Goal: Information Seeking & Learning: Learn about a topic

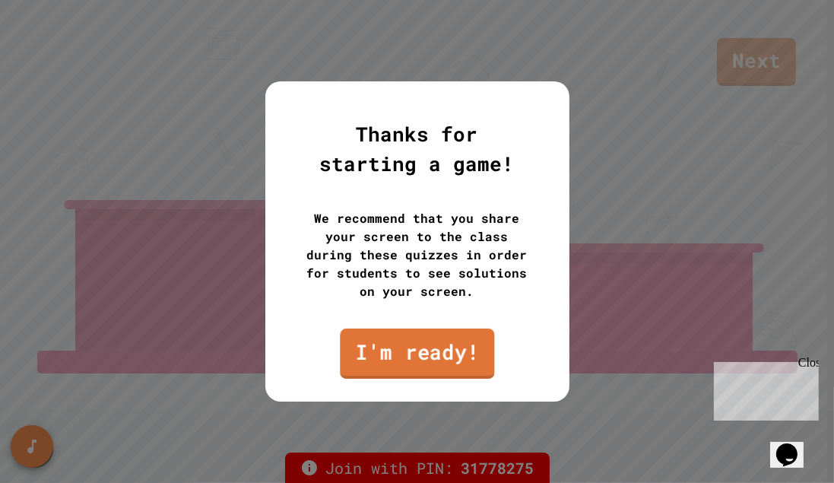
click at [406, 338] on link "I'm ready!" at bounding box center [417, 354] width 154 height 50
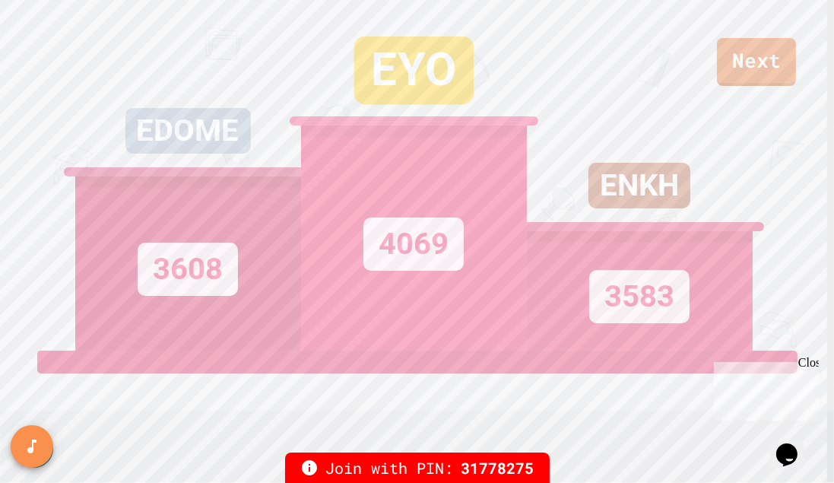
click at [745, 79] on div "ENKH 3583" at bounding box center [640, 175] width 226 height 351
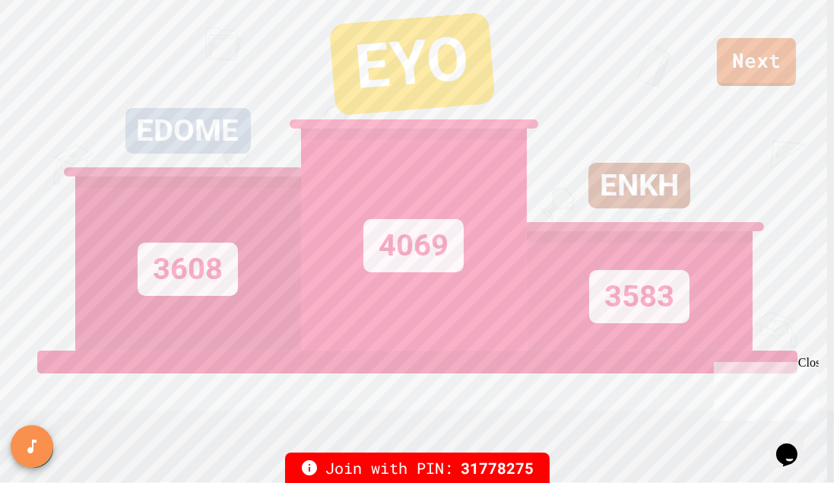
click at [754, 63] on div "EDOME 3608 EYO 4069 ENKH 3583" at bounding box center [417, 175] width 684 height 351
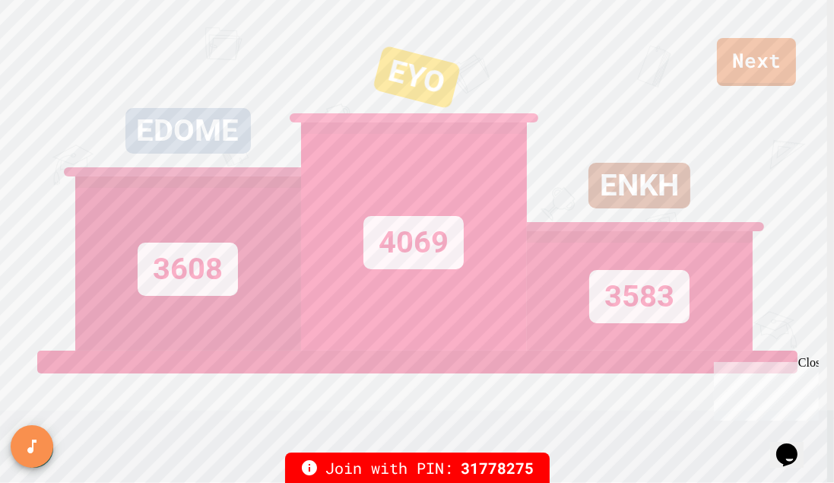
click at [744, 85] on div "ENKH 3583" at bounding box center [640, 175] width 226 height 351
click at [738, 62] on div "ENKH 3583" at bounding box center [640, 175] width 226 height 351
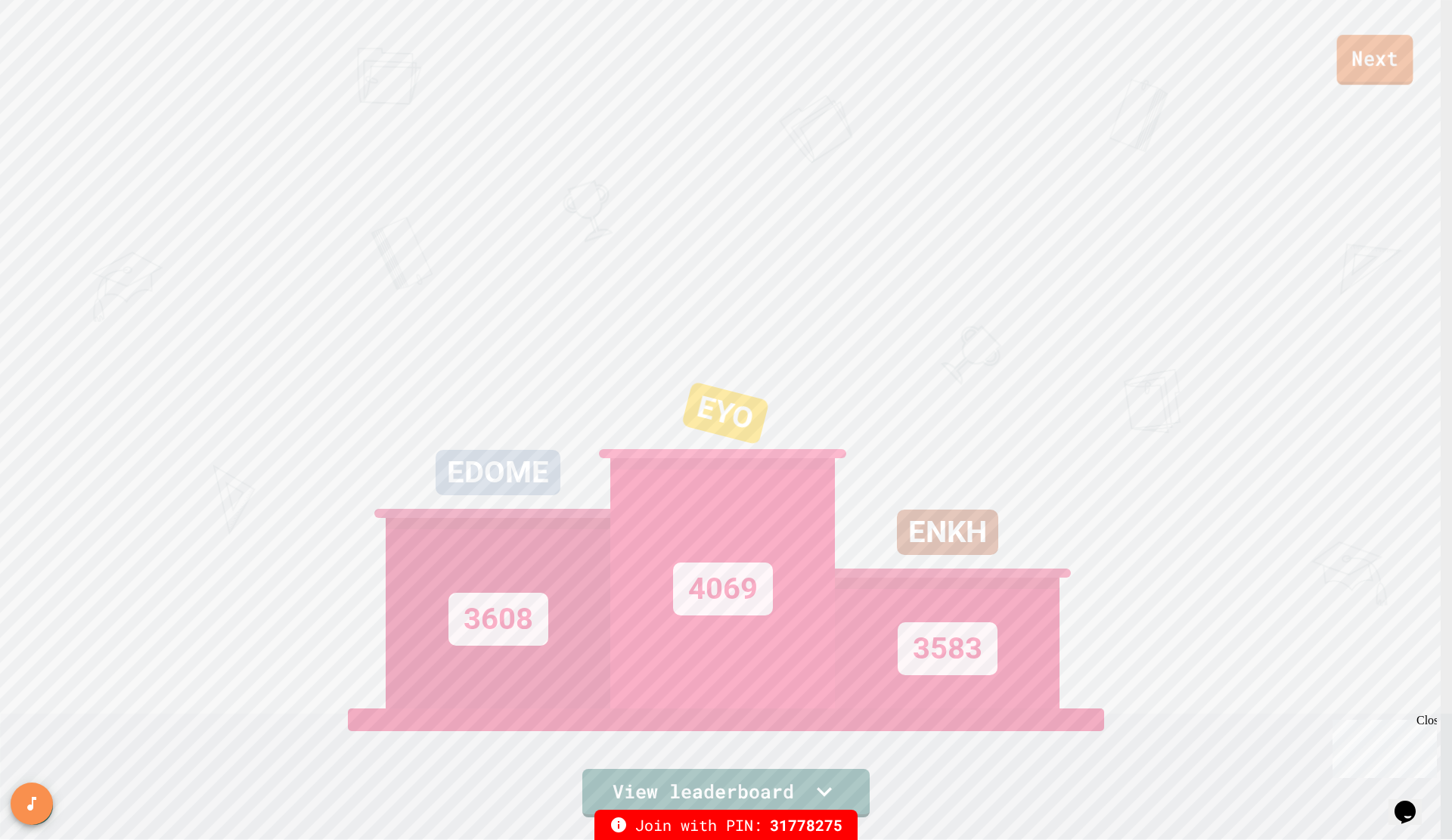
click at [828, 72] on link "Next" at bounding box center [1374, 60] width 77 height 50
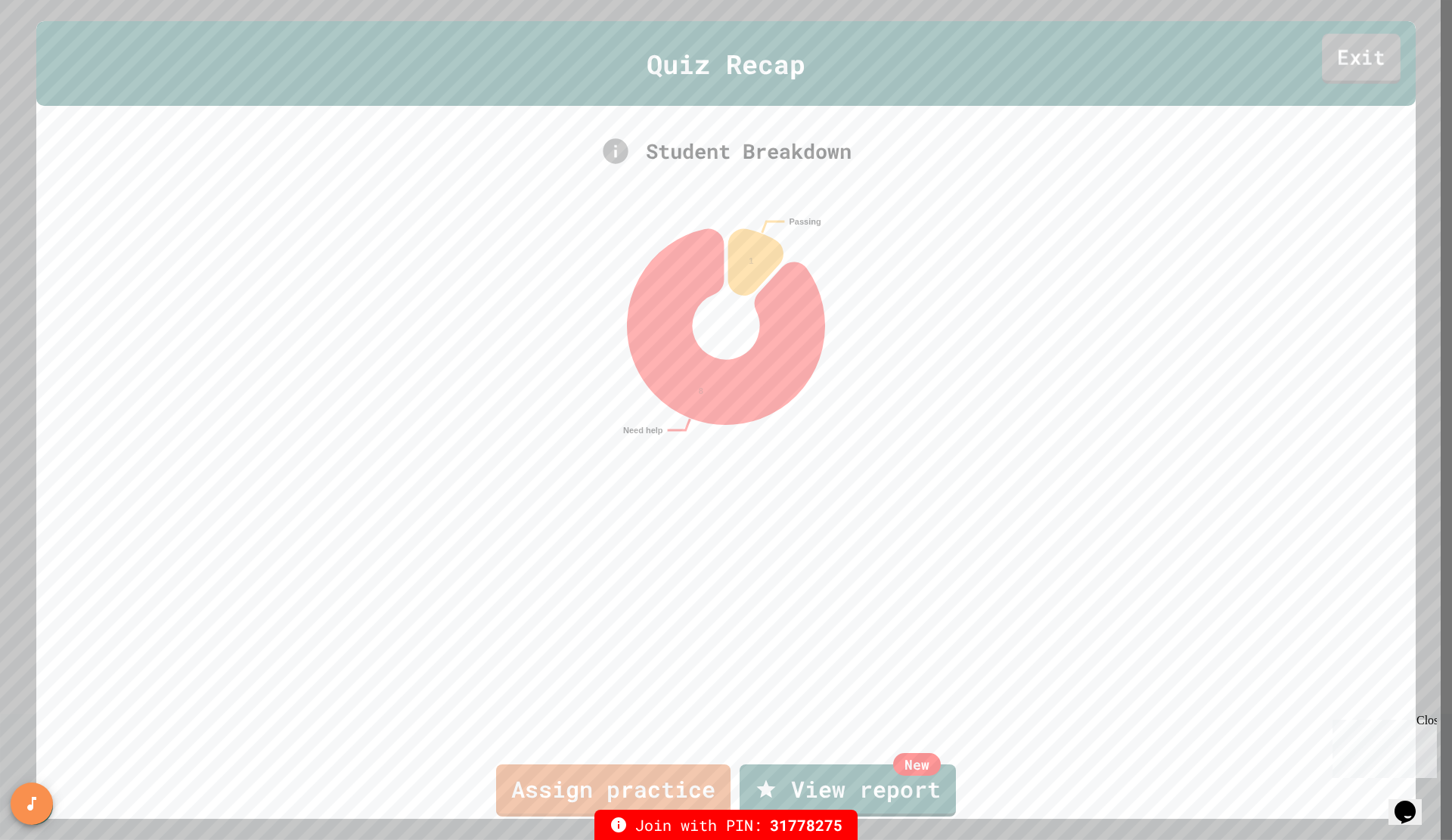
click at [828, 62] on link "Exit" at bounding box center [1361, 58] width 79 height 50
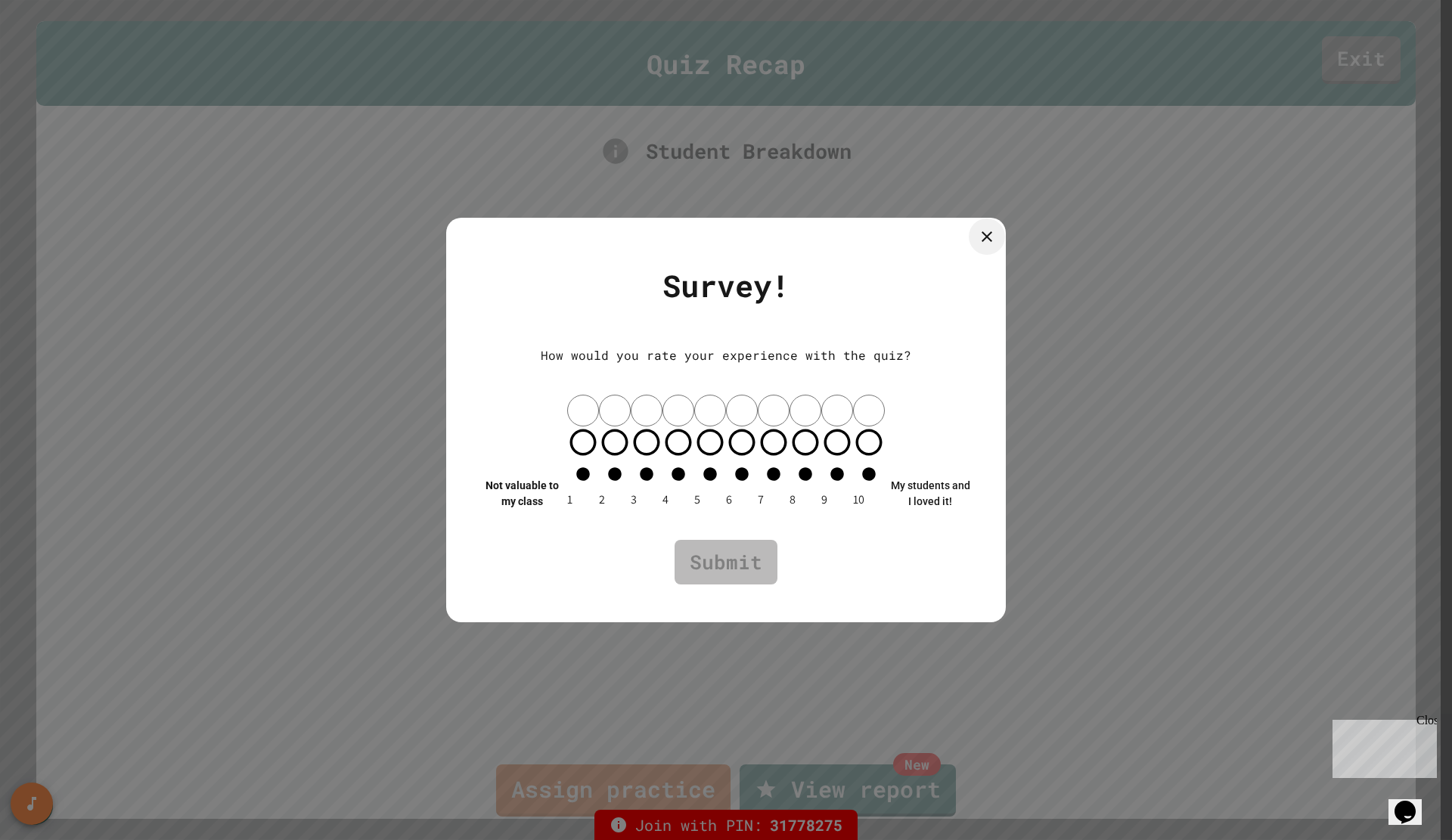
click at [828, 246] on icon at bounding box center [987, 237] width 18 height 18
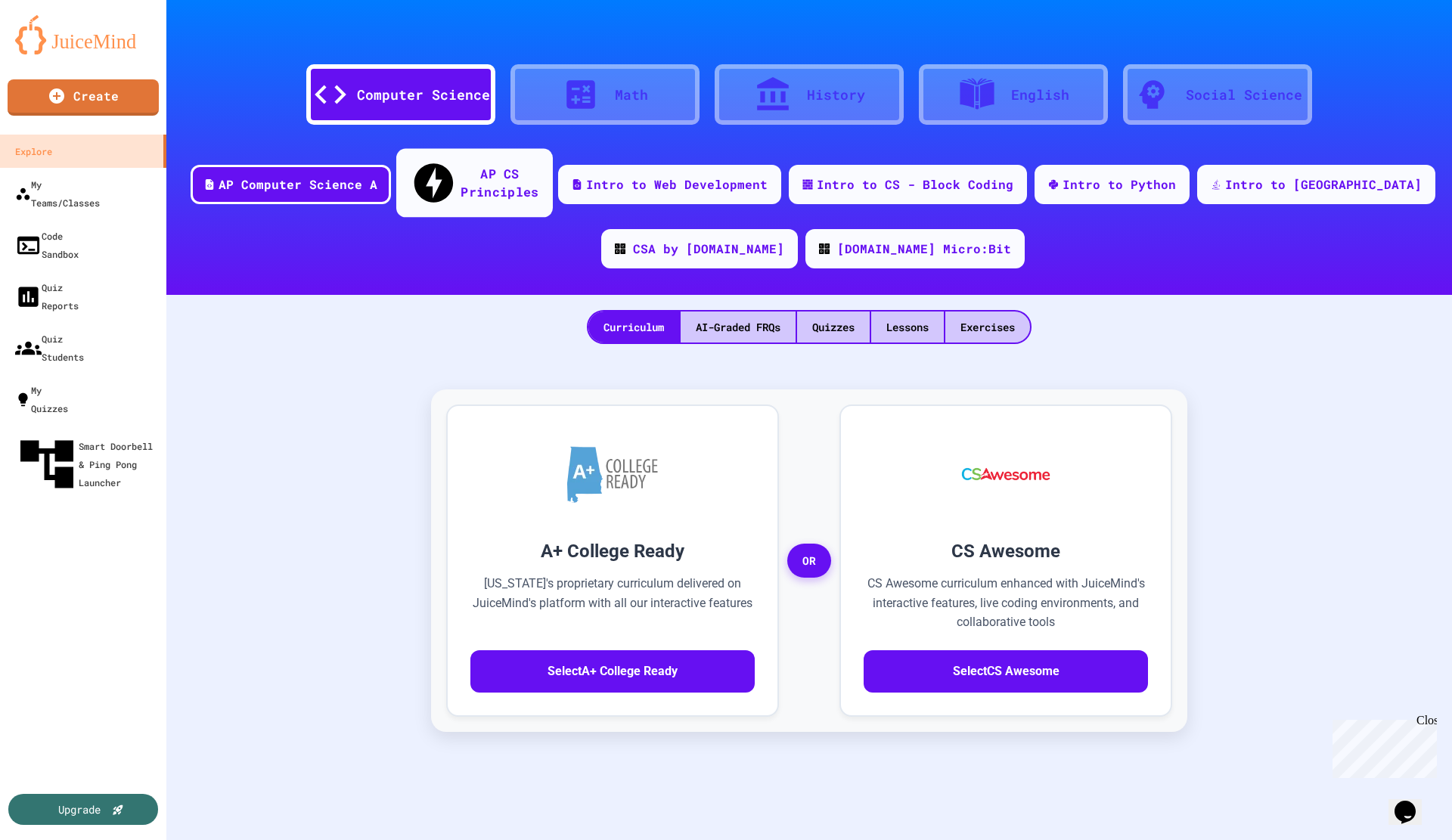
click at [538, 176] on div "AP CS Principles" at bounding box center [499, 182] width 78 height 37
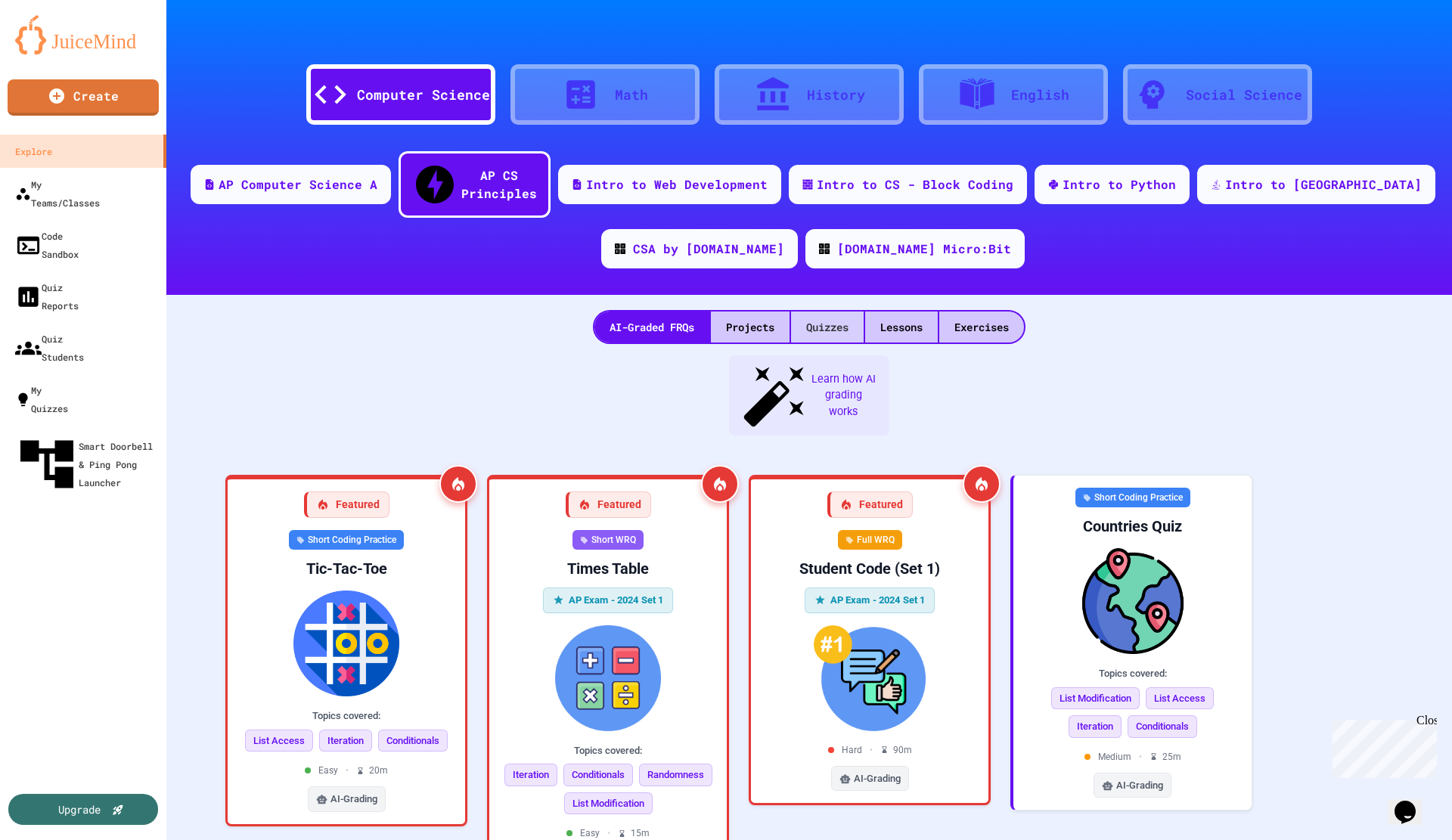
click at [826, 311] on div "Quizzes" at bounding box center [826, 326] width 73 height 31
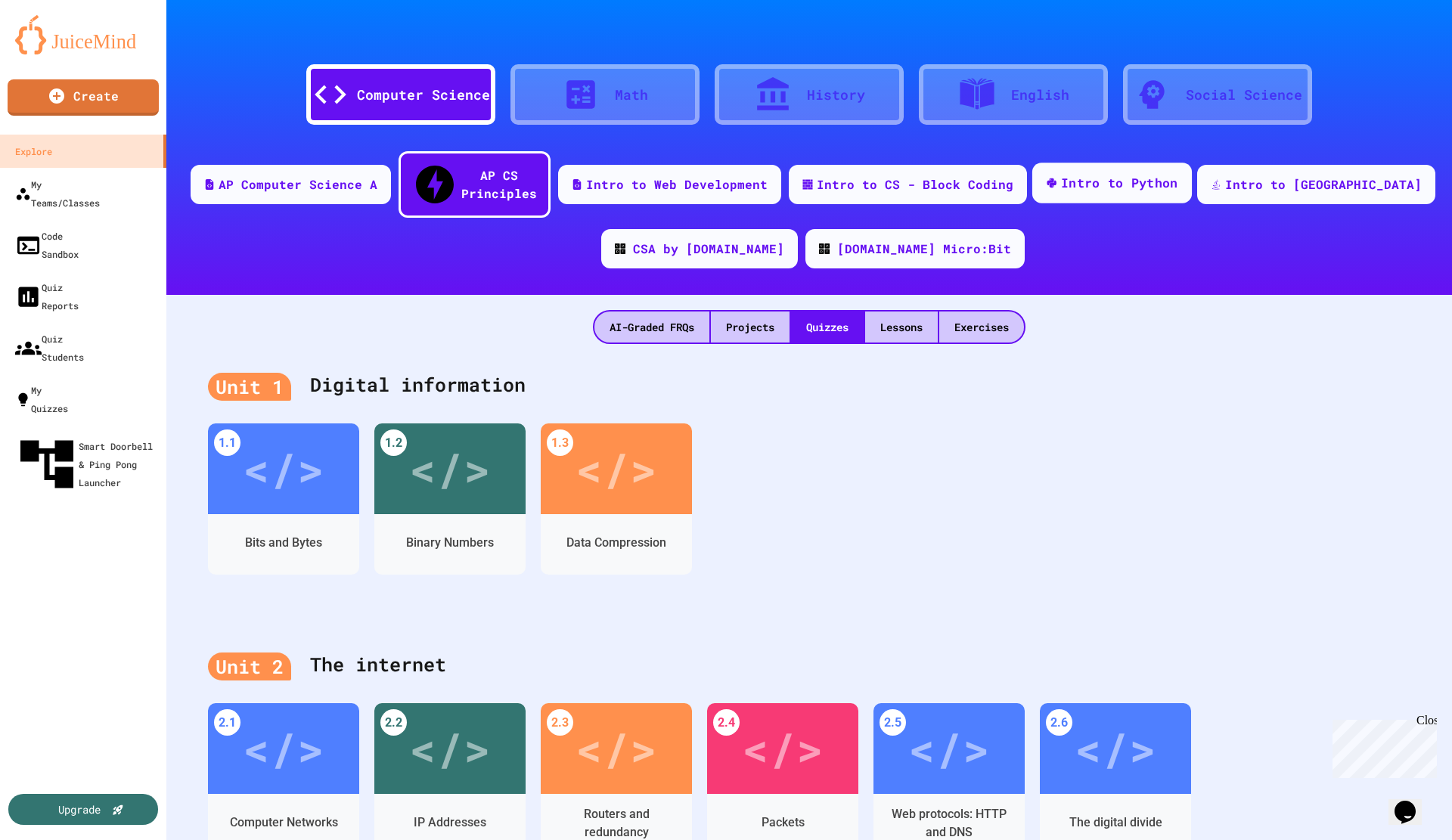
click at [828, 176] on div "Intro to Python" at bounding box center [1120, 183] width 117 height 19
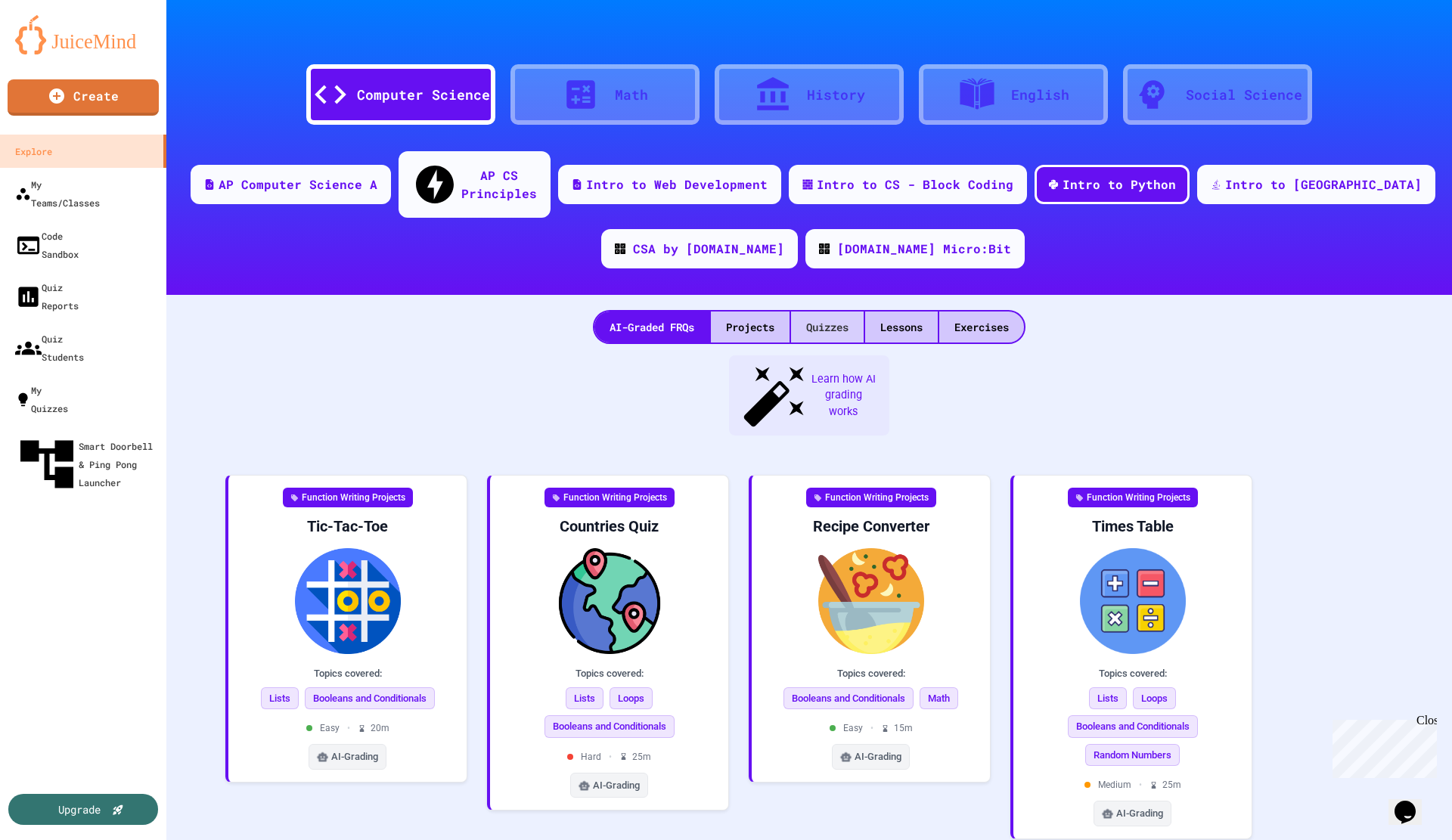
click at [828, 312] on div "Quizzes" at bounding box center [826, 326] width 73 height 31
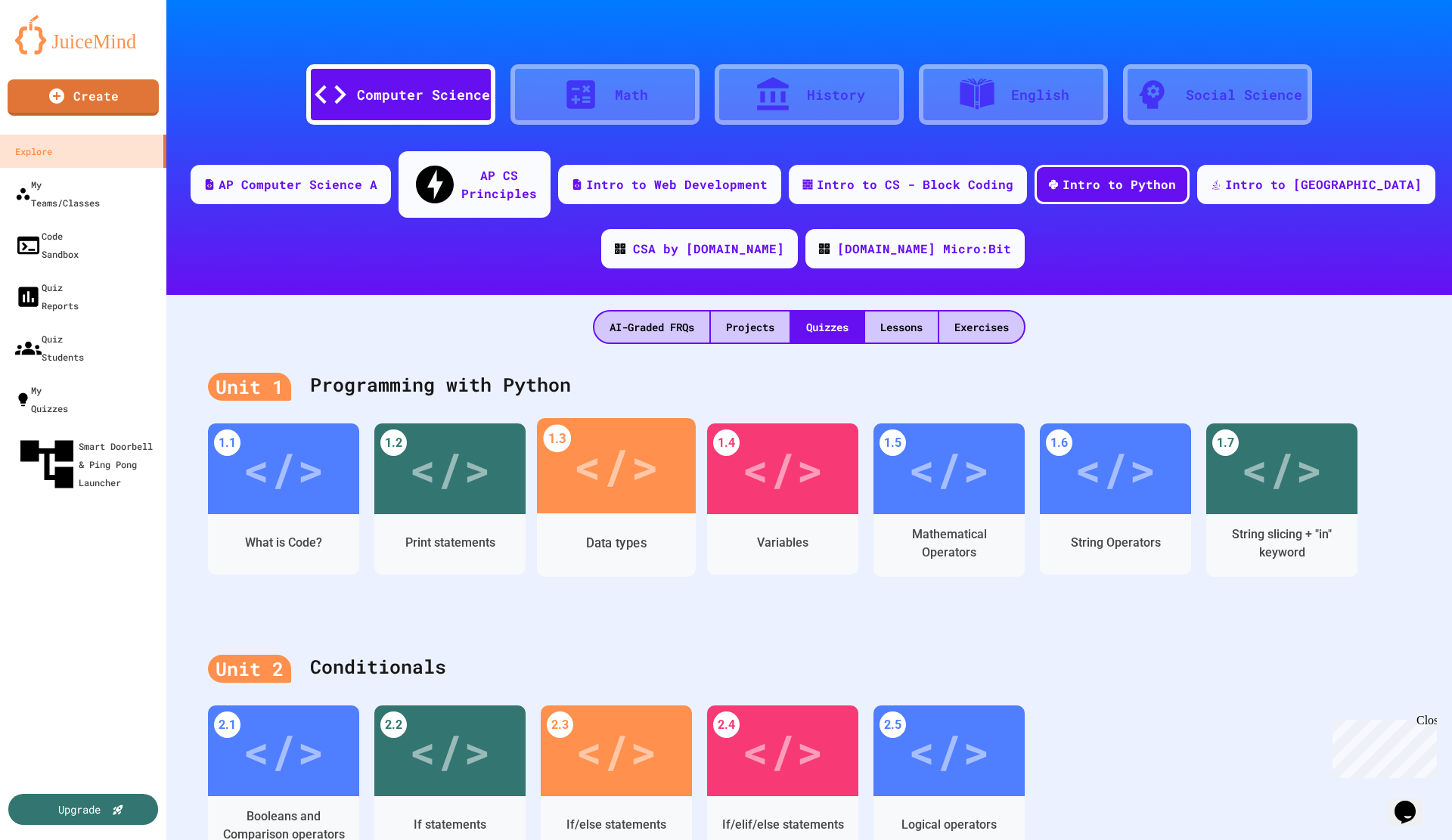
click at [643, 479] on div "Data types" at bounding box center [616, 543] width 61 height 19
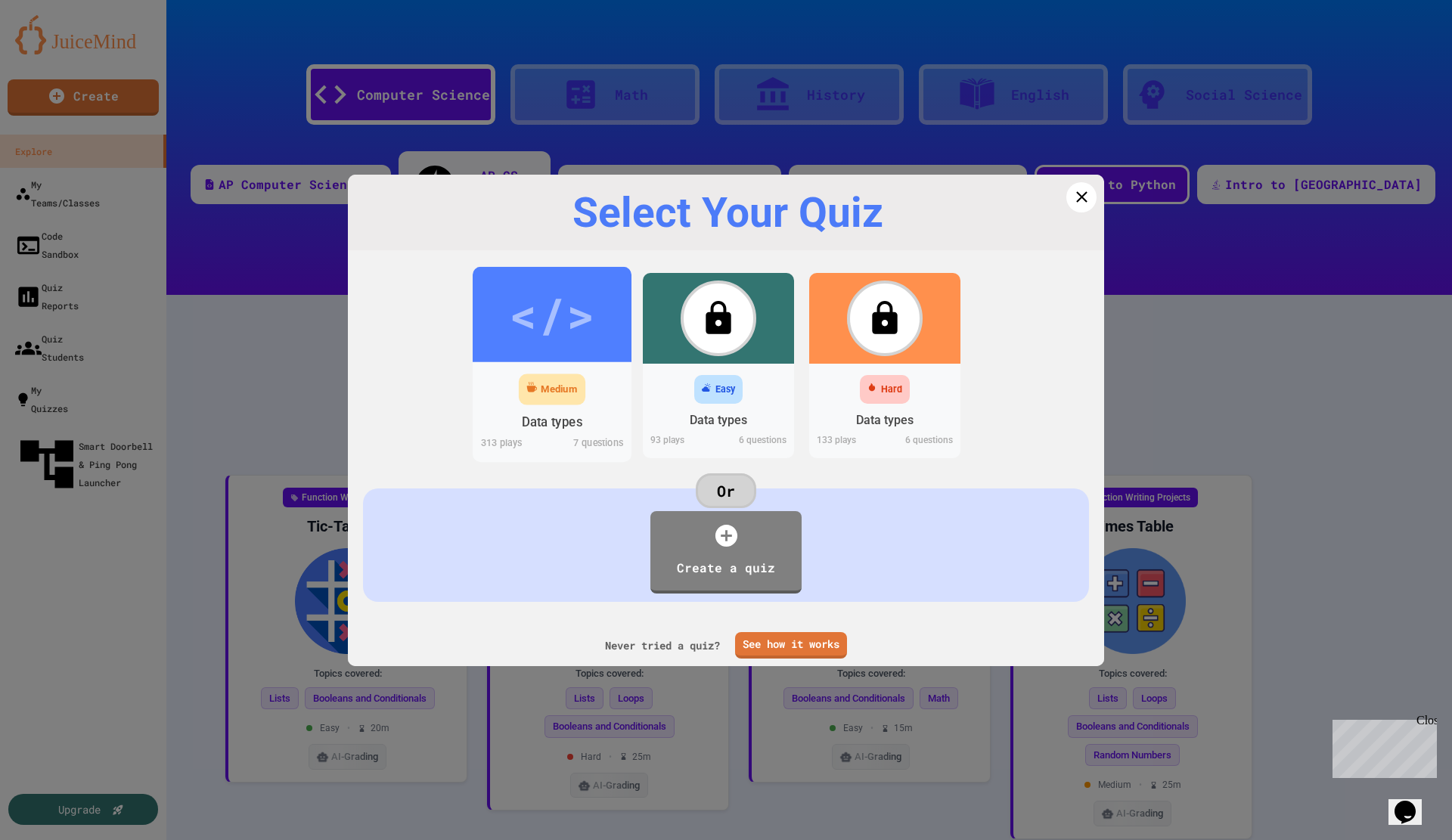
click at [550, 359] on div "</>" at bounding box center [552, 314] width 159 height 95
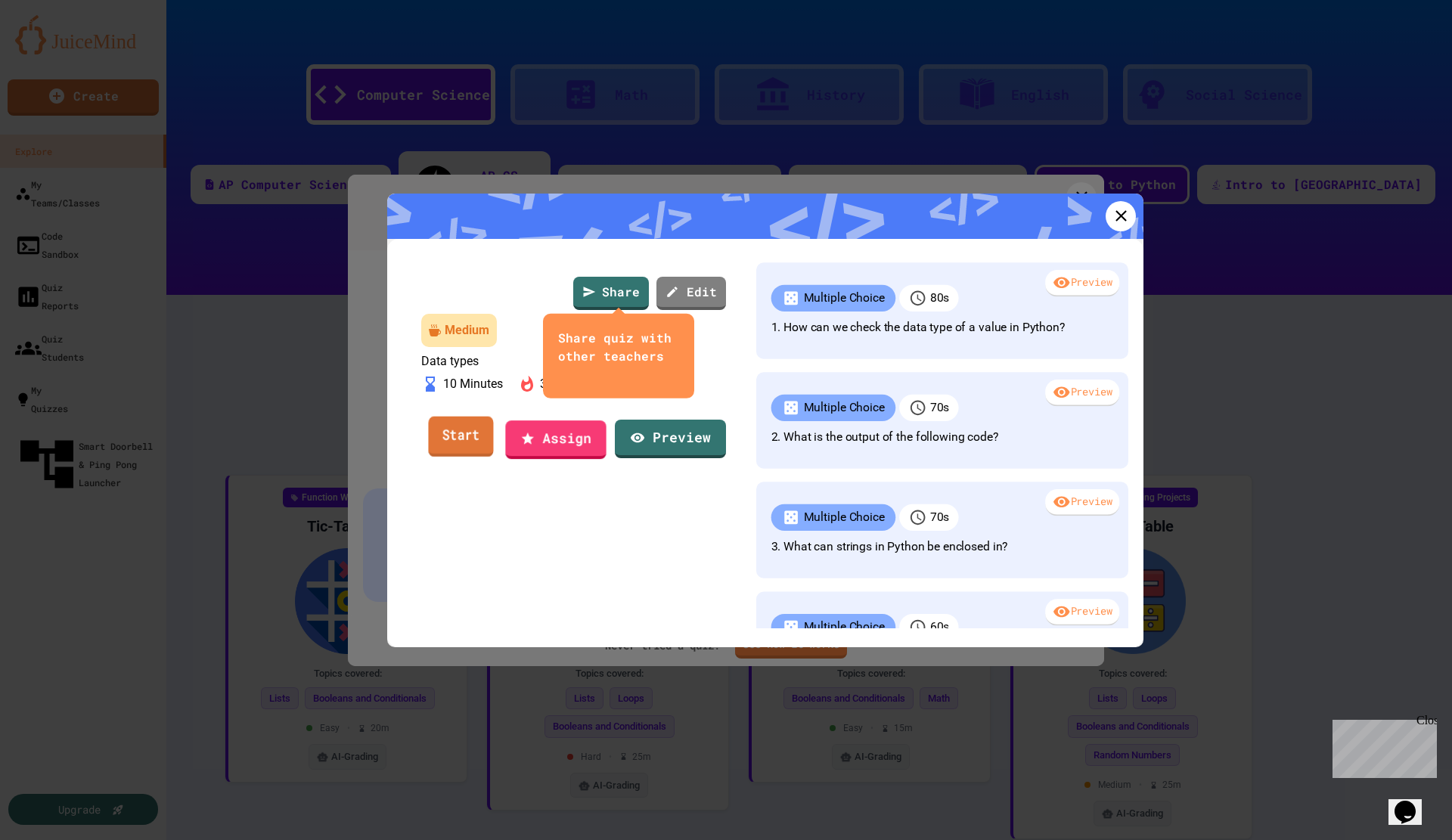
click at [478, 457] on link "Start" at bounding box center [459, 436] width 65 height 41
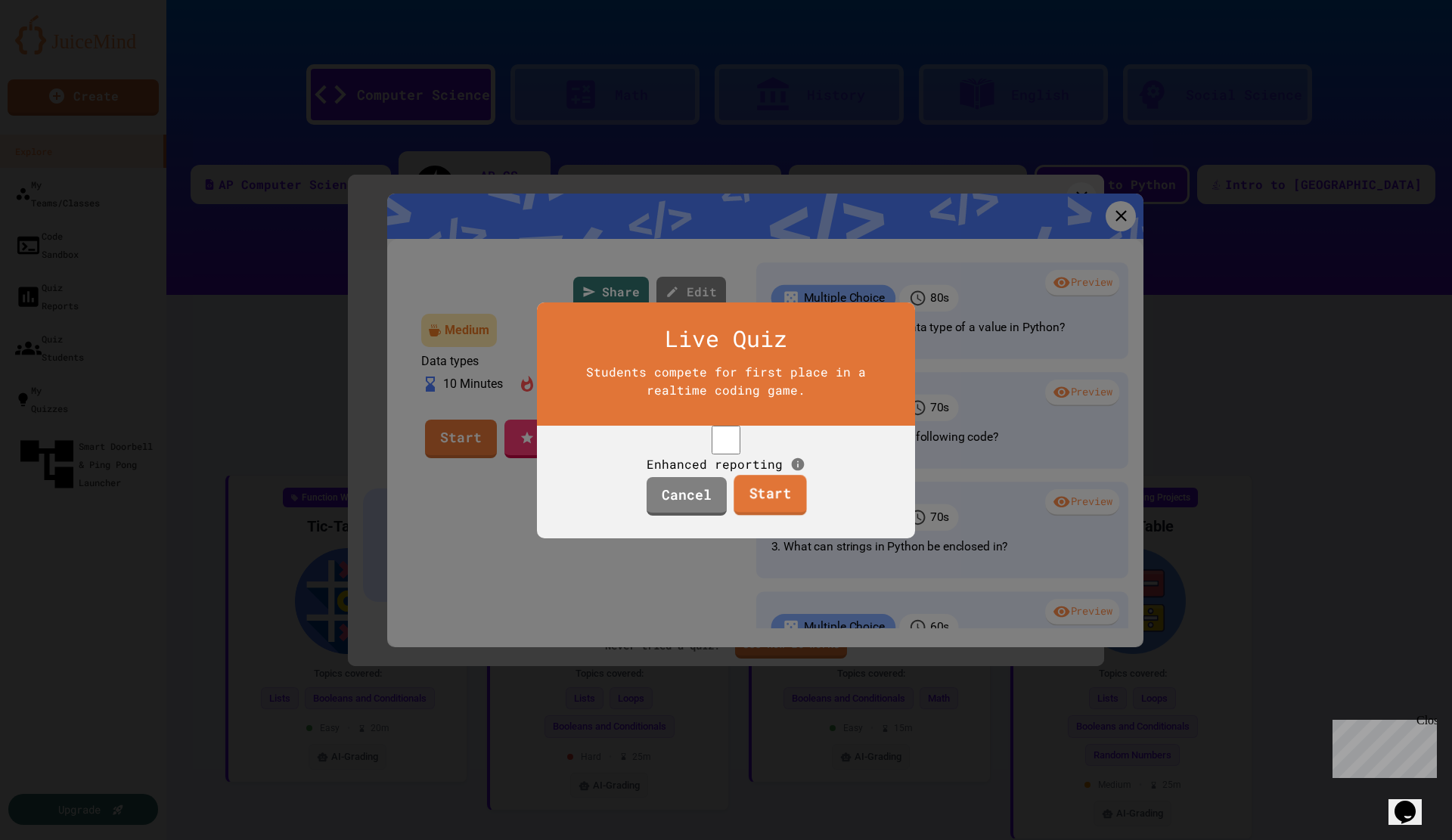
click at [755, 479] on link "Start" at bounding box center [770, 495] width 73 height 41
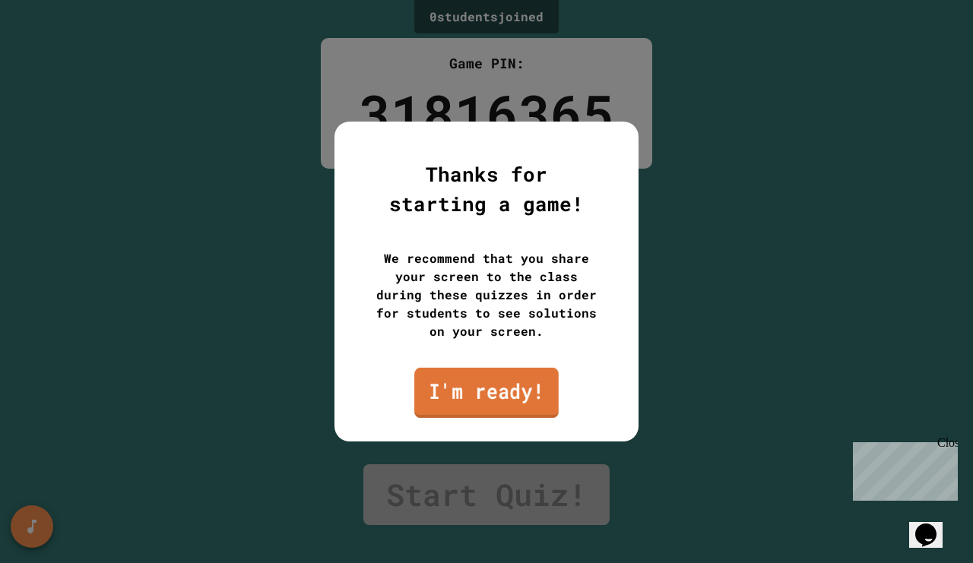
click at [481, 398] on link "I'm ready!" at bounding box center [486, 393] width 144 height 50
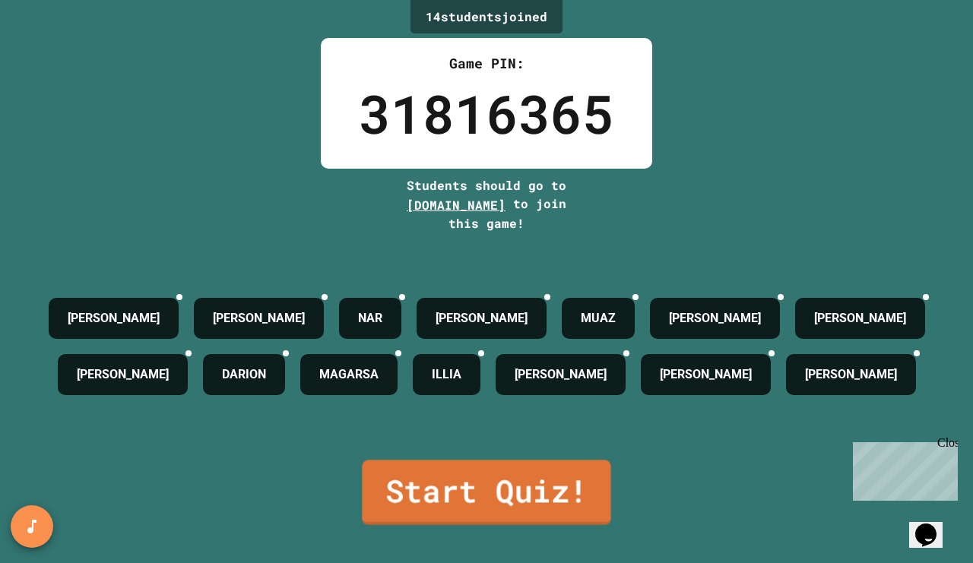
click at [446, 482] on link "Start Quiz!" at bounding box center [486, 492] width 249 height 65
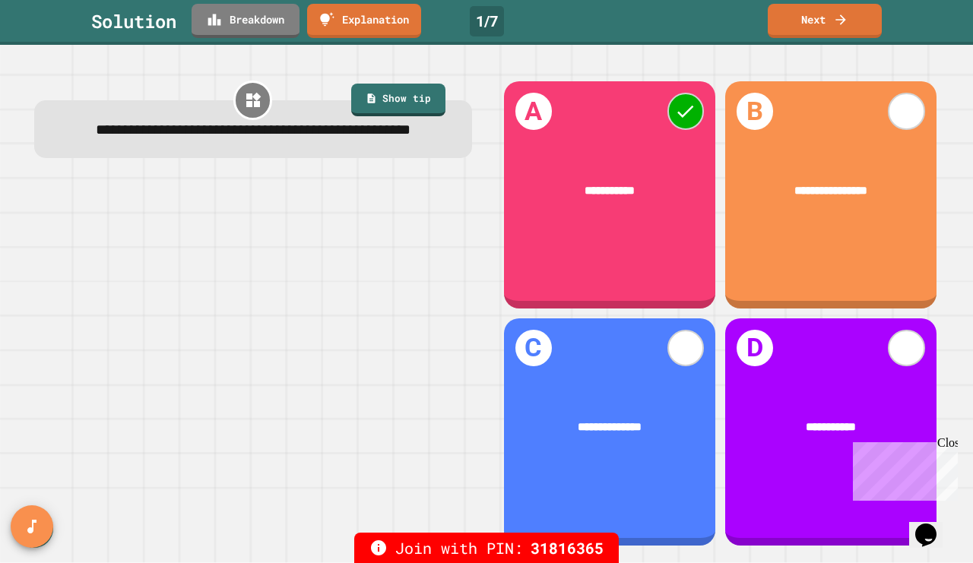
click at [832, 33] on link "Next" at bounding box center [825, 21] width 114 height 34
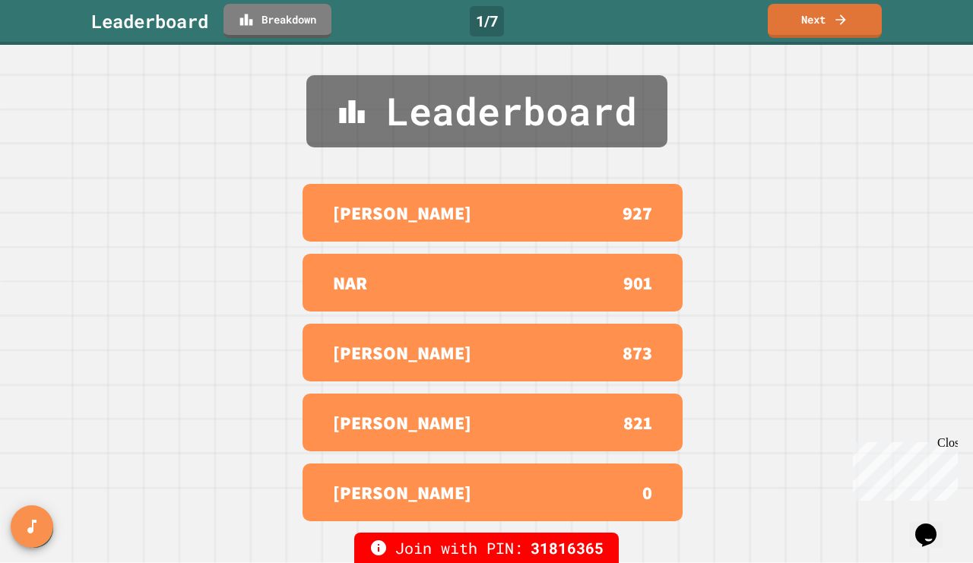
click at [827, 27] on link "Next" at bounding box center [825, 21] width 114 height 34
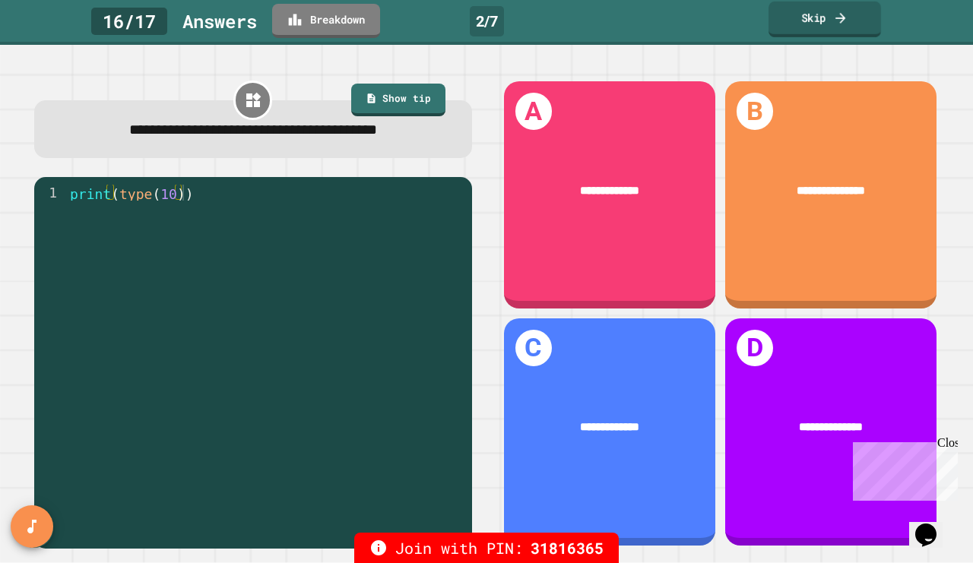
click at [824, 25] on link "Skip" at bounding box center [825, 20] width 113 height 36
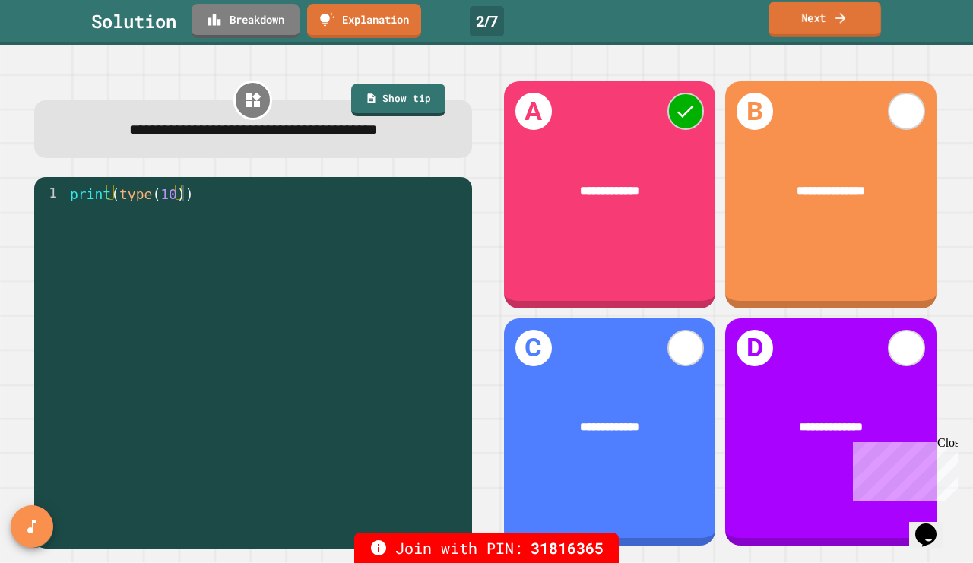
click at [830, 19] on link "Next" at bounding box center [825, 20] width 113 height 36
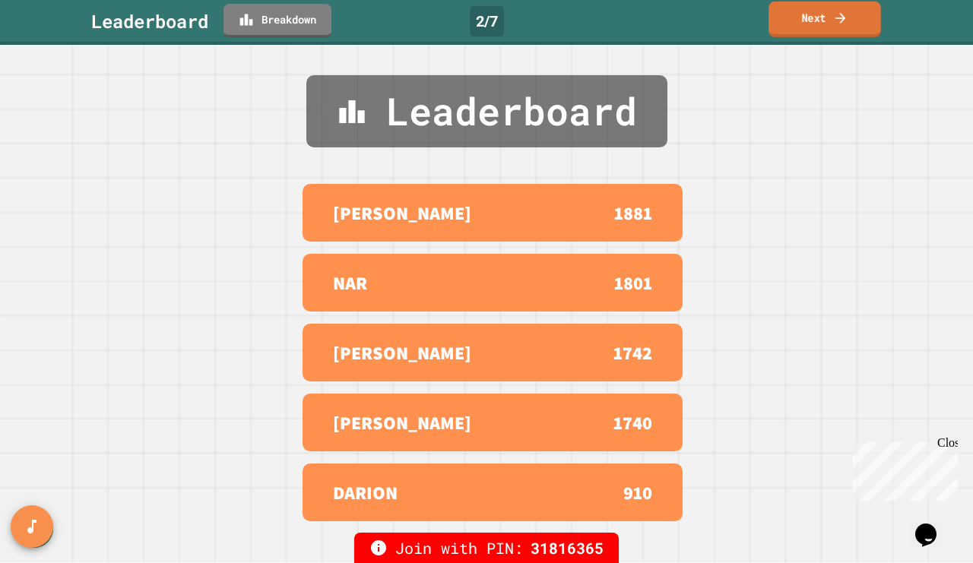
click at [833, 18] on link "Next" at bounding box center [825, 20] width 113 height 36
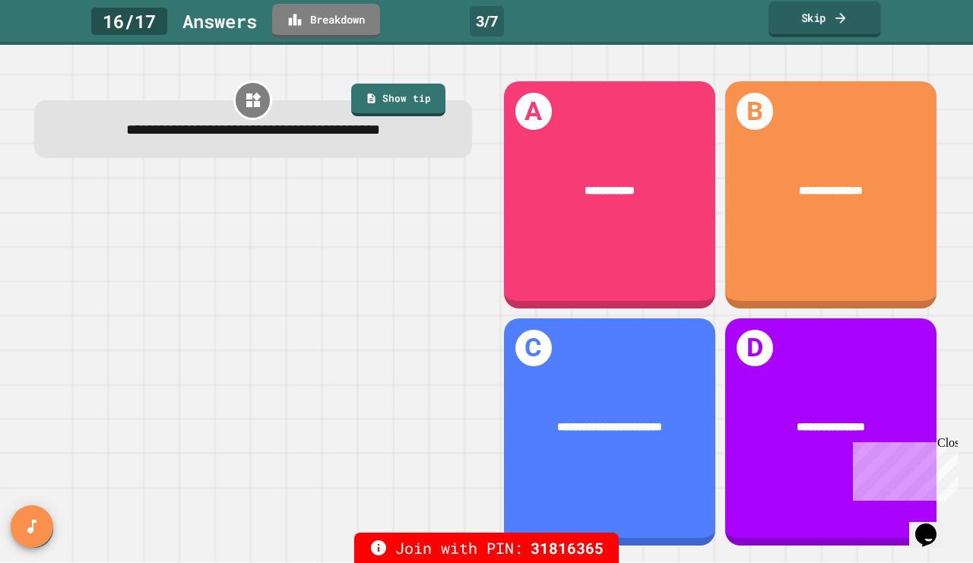
click at [833, 22] on icon at bounding box center [840, 18] width 15 height 16
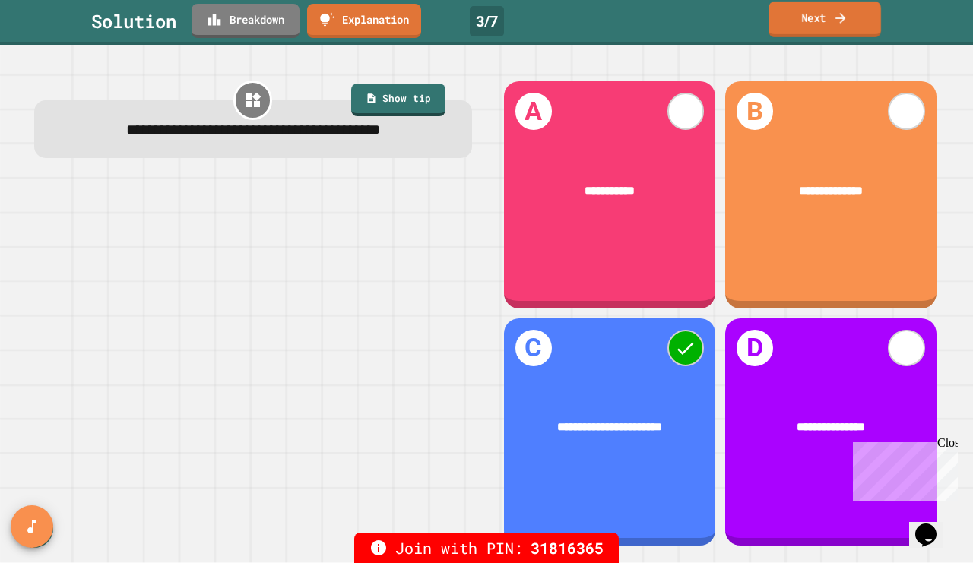
click at [833, 22] on icon at bounding box center [840, 18] width 15 height 16
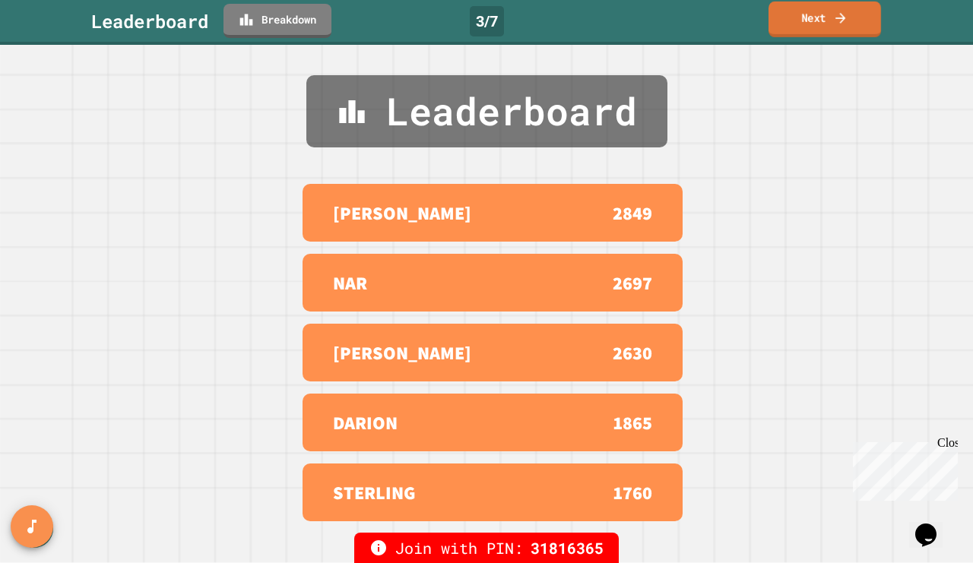
click at [833, 22] on icon at bounding box center [840, 18] width 15 height 16
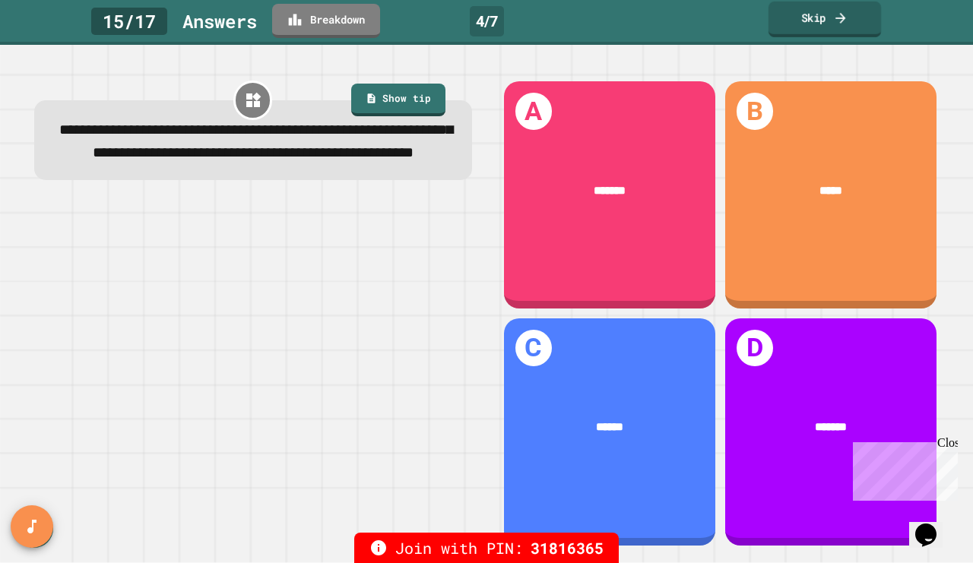
click at [790, 24] on link "Skip" at bounding box center [825, 20] width 113 height 36
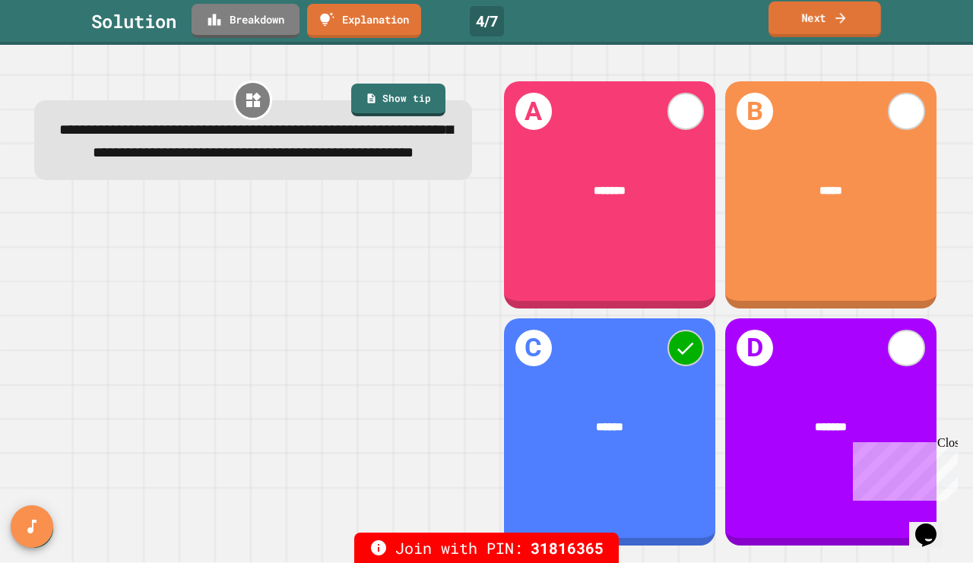
click at [799, 24] on link "Next" at bounding box center [825, 20] width 113 height 36
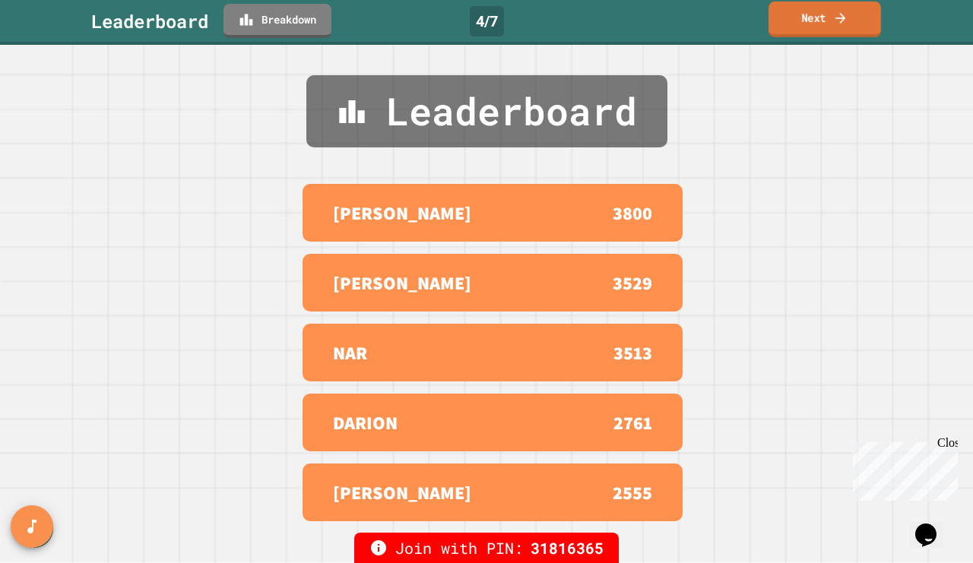
click at [795, 23] on link "Next" at bounding box center [825, 20] width 113 height 36
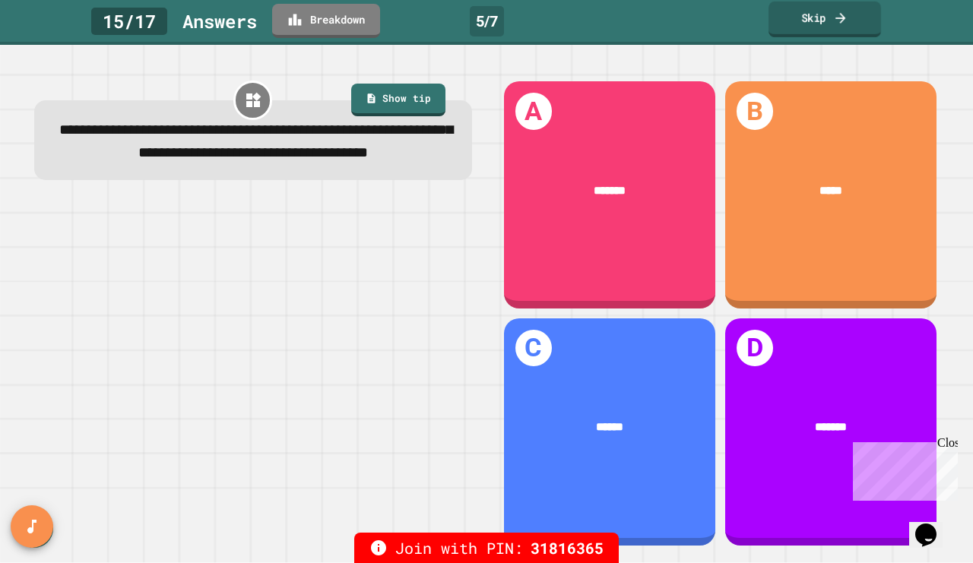
click at [801, 21] on link "Skip" at bounding box center [825, 20] width 113 height 36
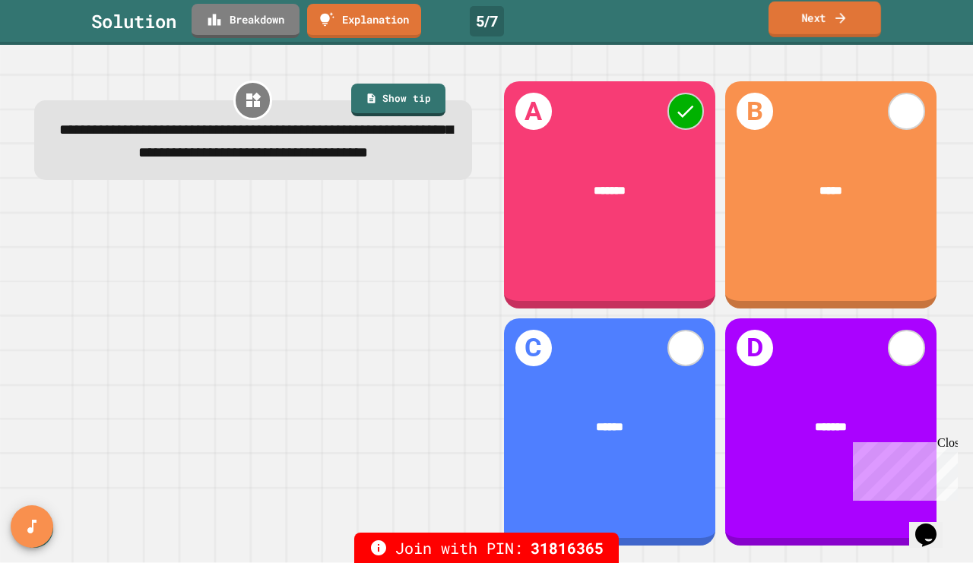
click at [800, 21] on link "Next" at bounding box center [825, 20] width 113 height 36
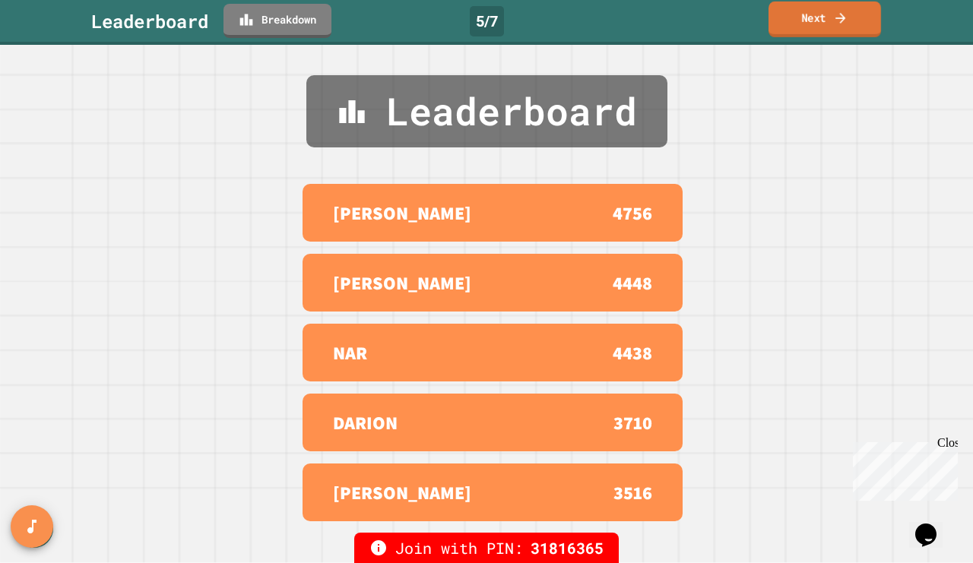
click at [800, 21] on link "Next" at bounding box center [825, 20] width 113 height 36
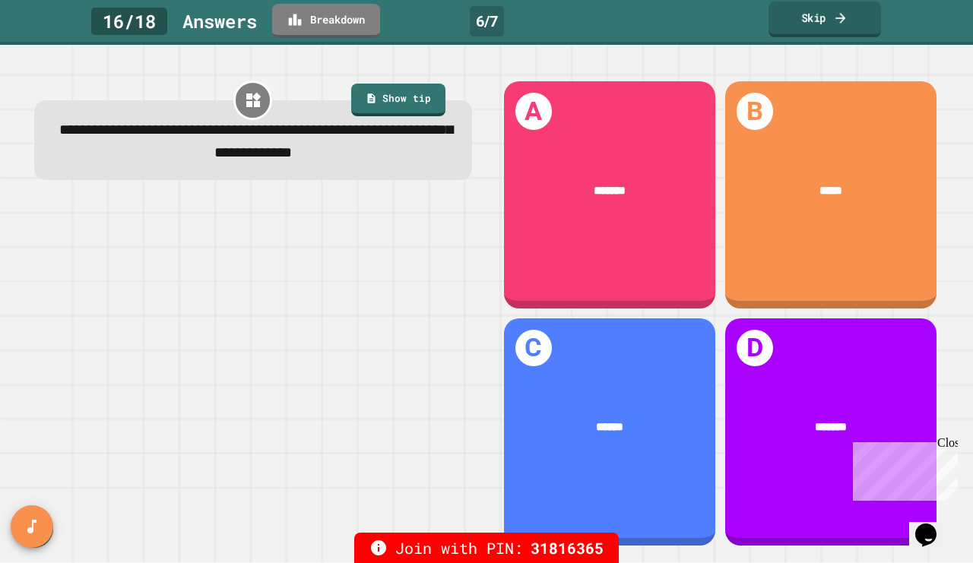
click at [814, 20] on link "Skip" at bounding box center [825, 20] width 113 height 36
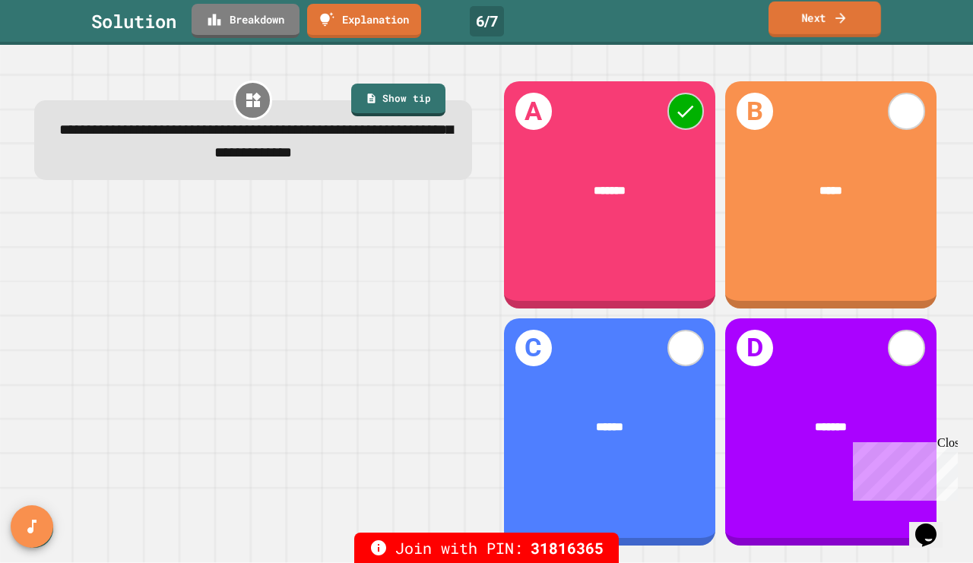
click at [818, 14] on link "Next" at bounding box center [825, 20] width 113 height 36
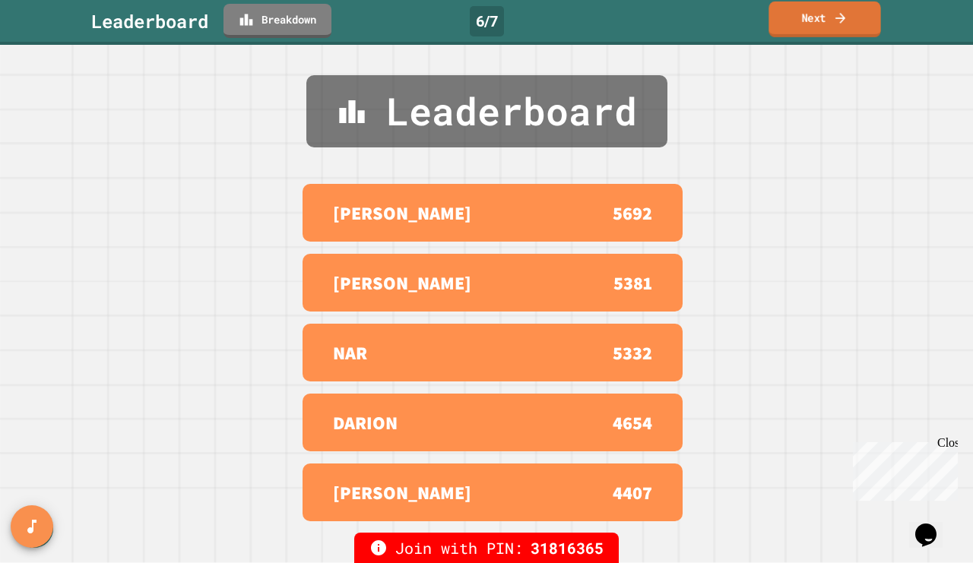
click at [815, 14] on link "Next" at bounding box center [825, 20] width 112 height 36
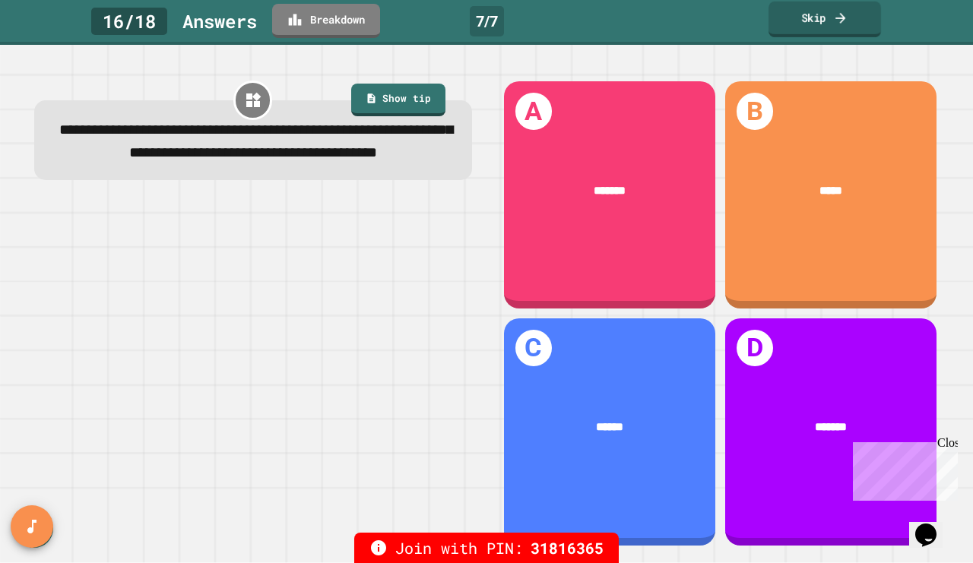
click at [812, 25] on link "Skip" at bounding box center [825, 20] width 113 height 36
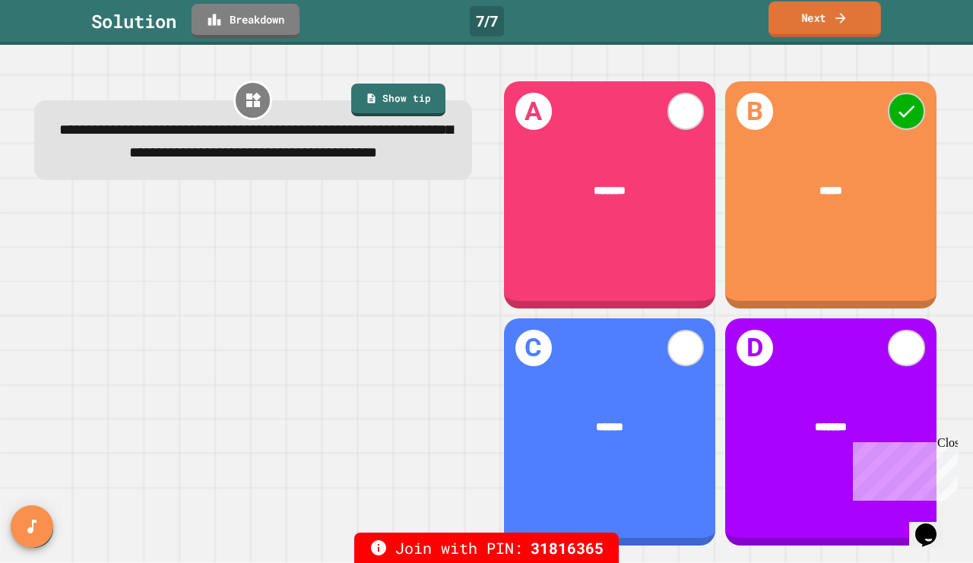
click at [812, 25] on link "Next" at bounding box center [825, 20] width 113 height 36
